Goal: Transaction & Acquisition: Purchase product/service

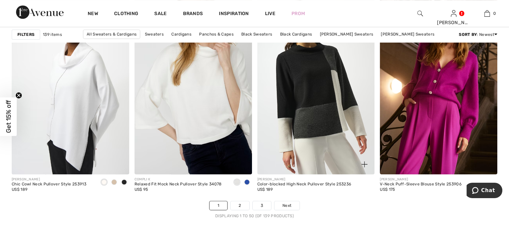
scroll to position [3046, 0]
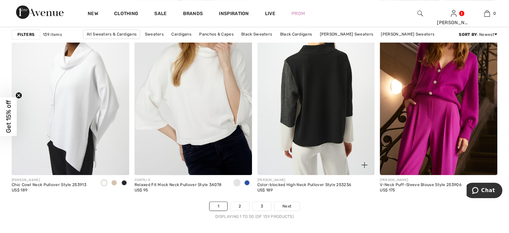
click at [331, 115] on img at bounding box center [315, 86] width 117 height 176
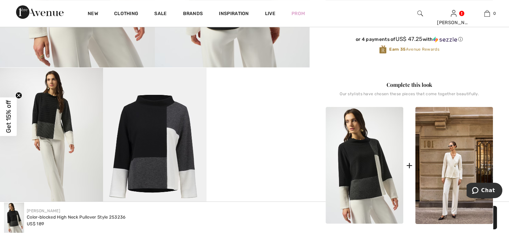
scroll to position [234, 0]
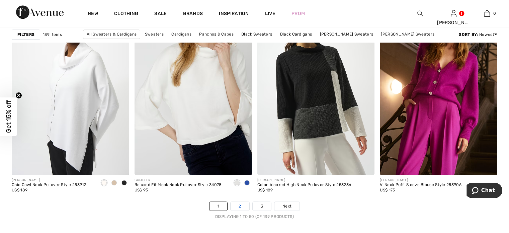
click at [236, 204] on link "2" at bounding box center [240, 205] width 18 height 9
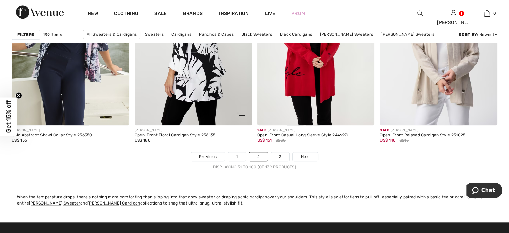
scroll to position [3113, 0]
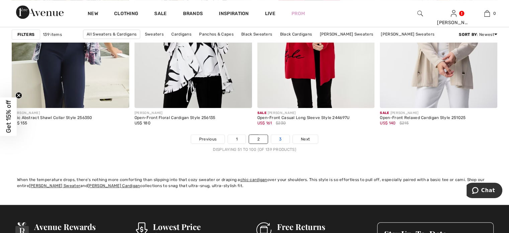
click at [278, 138] on link "3" at bounding box center [280, 139] width 18 height 9
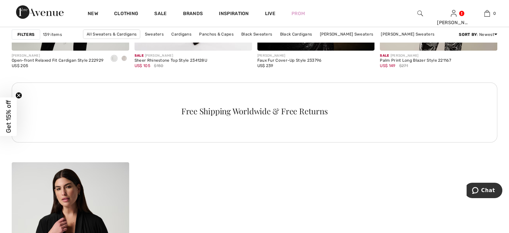
scroll to position [2544, 0]
